Goal: Transaction & Acquisition: Book appointment/travel/reservation

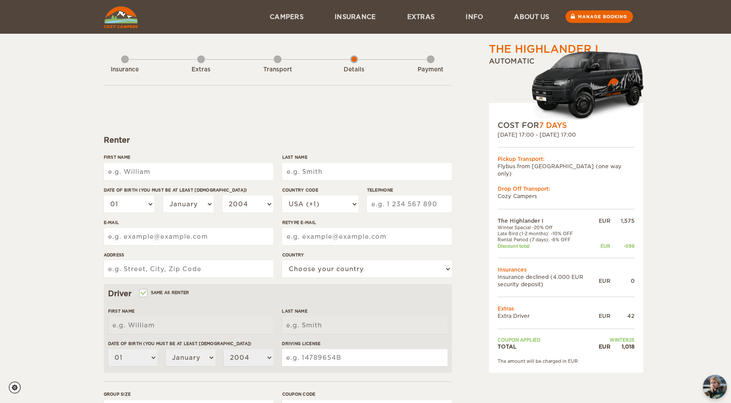
scroll to position [159, 0]
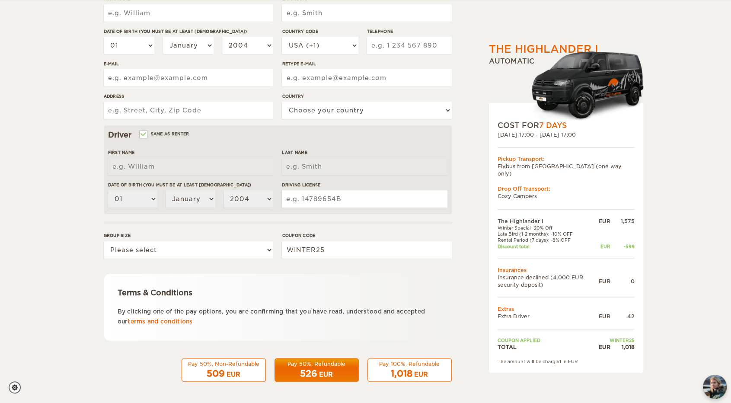
click at [244, 309] on p "By clicking one of the pay options, you are confirming that you have read, unde…" at bounding box center [278, 316] width 320 height 20
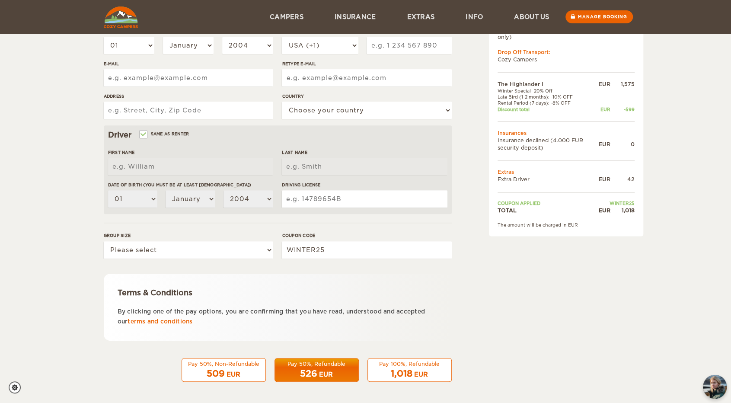
scroll to position [0, 0]
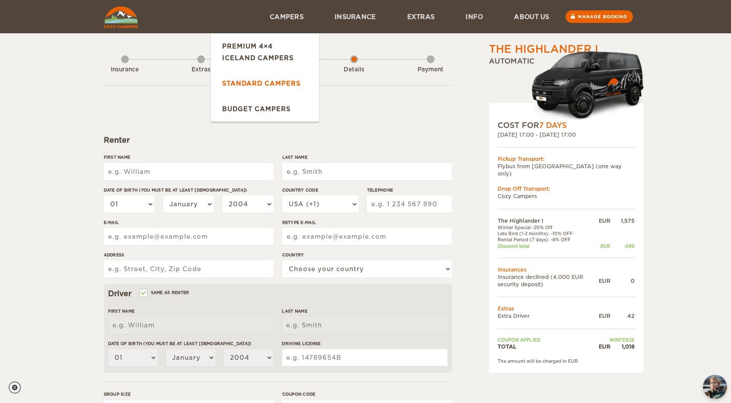
click at [275, 89] on link "Standard Campers" at bounding box center [265, 83] width 108 height 26
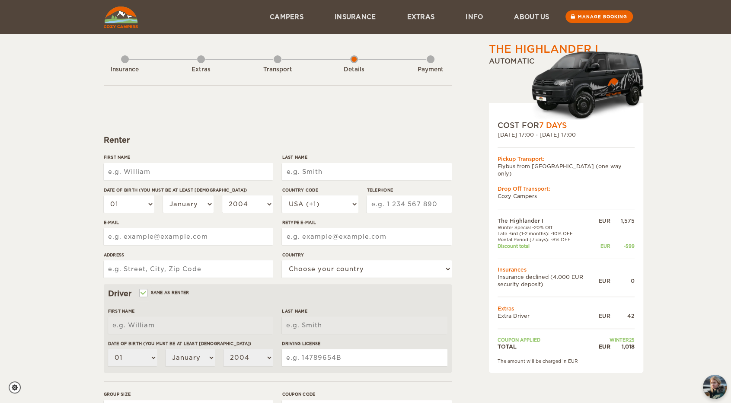
click at [121, 19] on img at bounding box center [121, 17] width 34 height 22
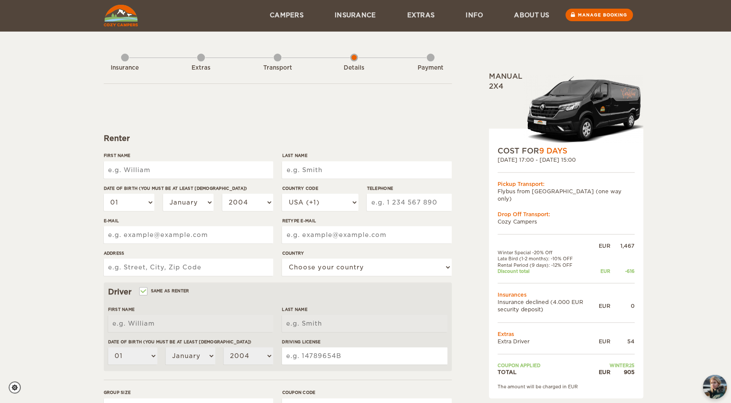
scroll to position [159, 0]
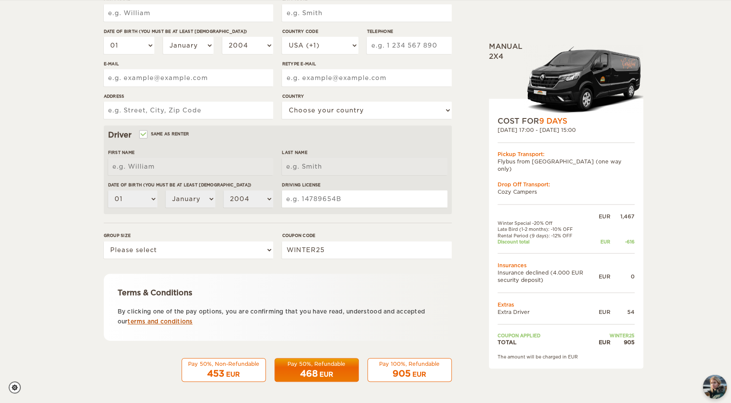
click at [165, 320] on link "terms and conditions" at bounding box center [160, 321] width 65 height 6
click at [321, 375] on div "EUR" at bounding box center [326, 374] width 14 height 9
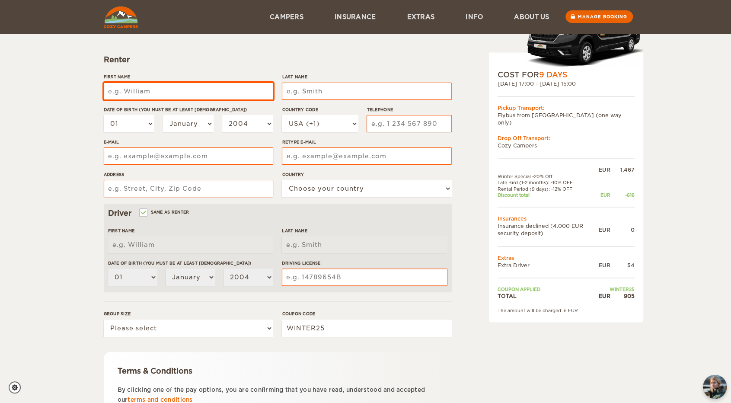
scroll to position [0, 0]
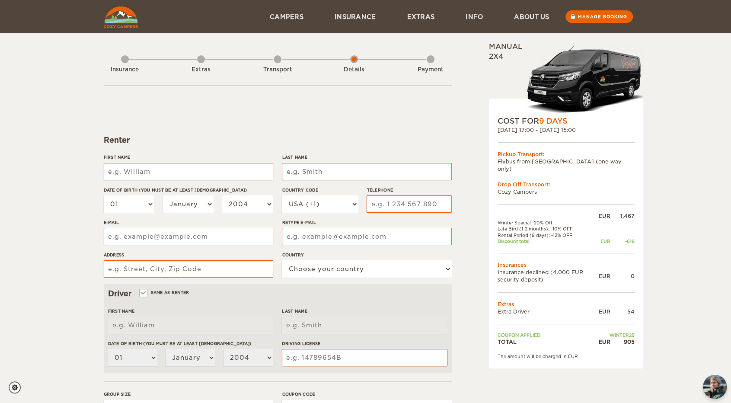
click at [568, 128] on div "[DATE] 17:00 - [DATE] 15:00" at bounding box center [566, 129] width 137 height 7
click at [571, 78] on img at bounding box center [583, 80] width 120 height 71
click at [399, 98] on form "Renter First Name Last Name Date of birth (You must be at least [DEMOGRAPHIC_DA…" at bounding box center [278, 312] width 348 height 455
click at [134, 24] on img at bounding box center [121, 17] width 34 height 22
